Goal: Find specific page/section: Find specific page/section

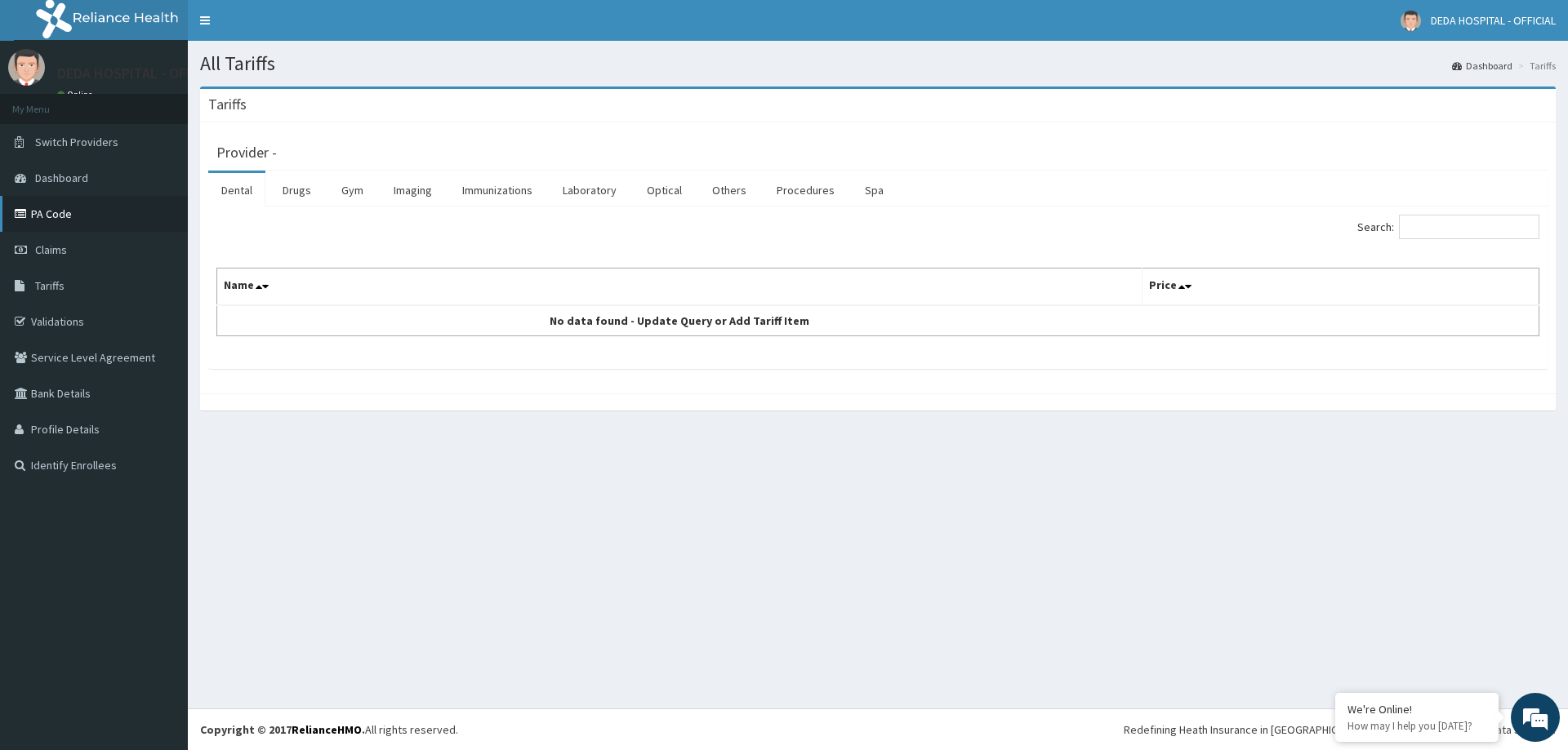
click at [57, 208] on link "PA Code" at bounding box center [94, 213] width 188 height 36
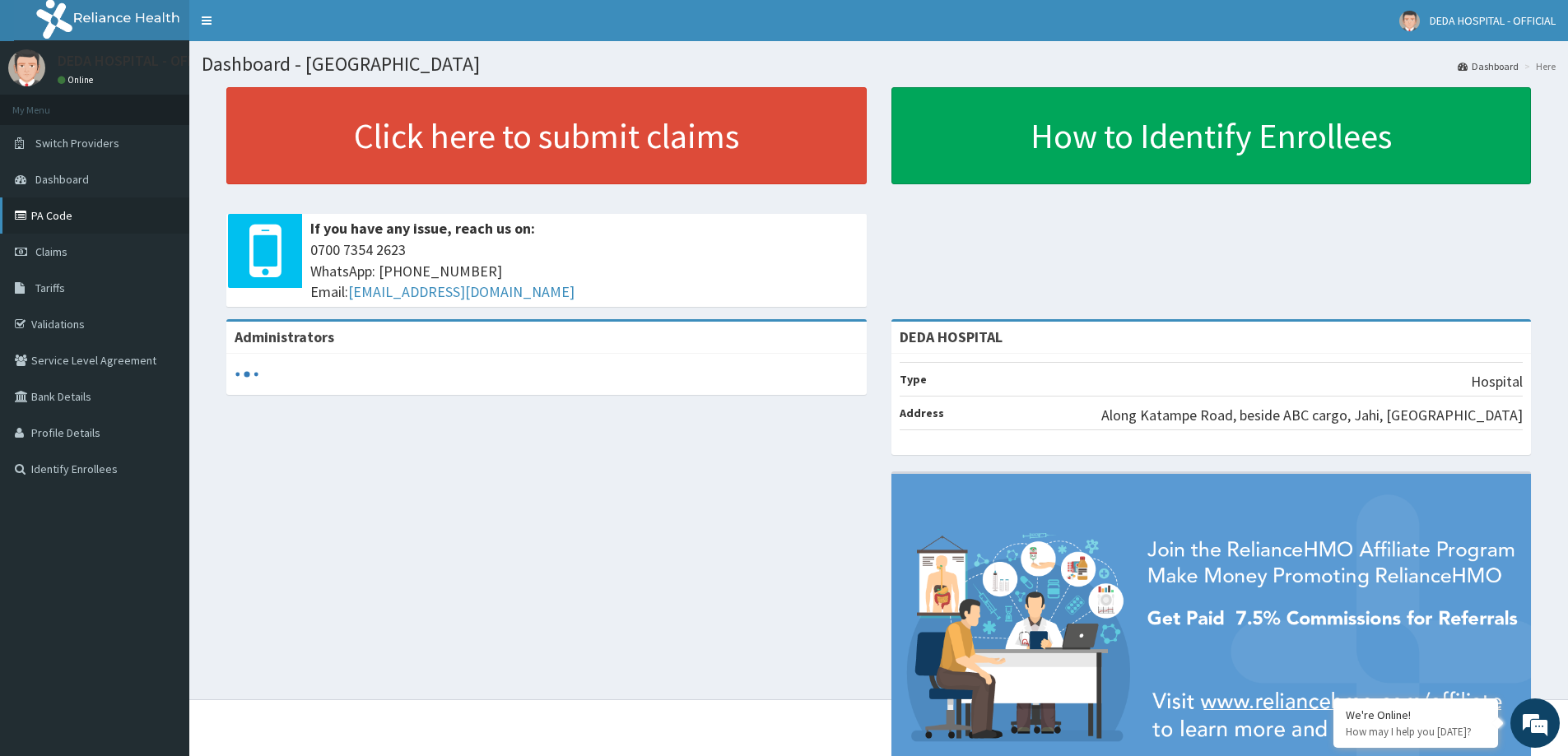
click at [65, 214] on link "PA Code" at bounding box center [95, 215] width 190 height 36
